Goal: Find specific page/section: Find specific page/section

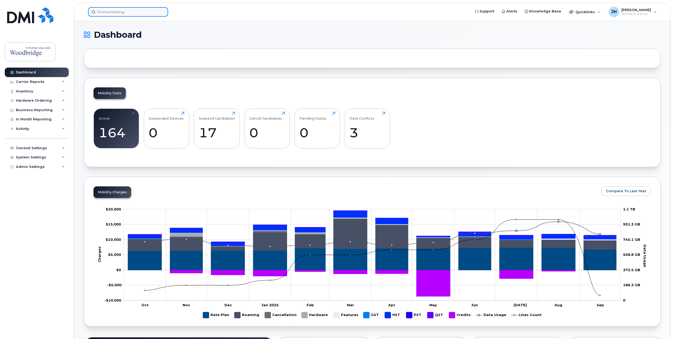
click at [102, 12] on input at bounding box center [128, 12] width 80 height 10
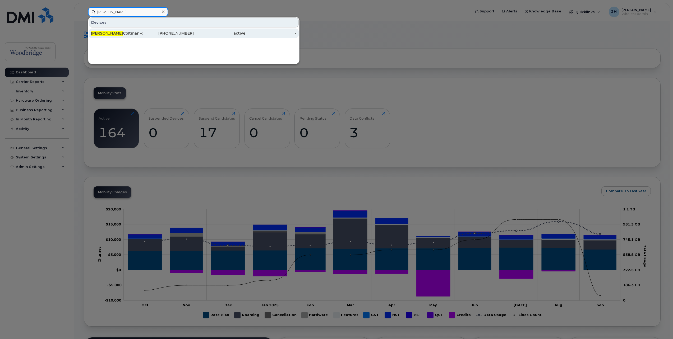
type input "sara"
click at [114, 32] on div "Sara Coltman-cell" at bounding box center [117, 33] width 52 height 5
